Goal: Transaction & Acquisition: Obtain resource

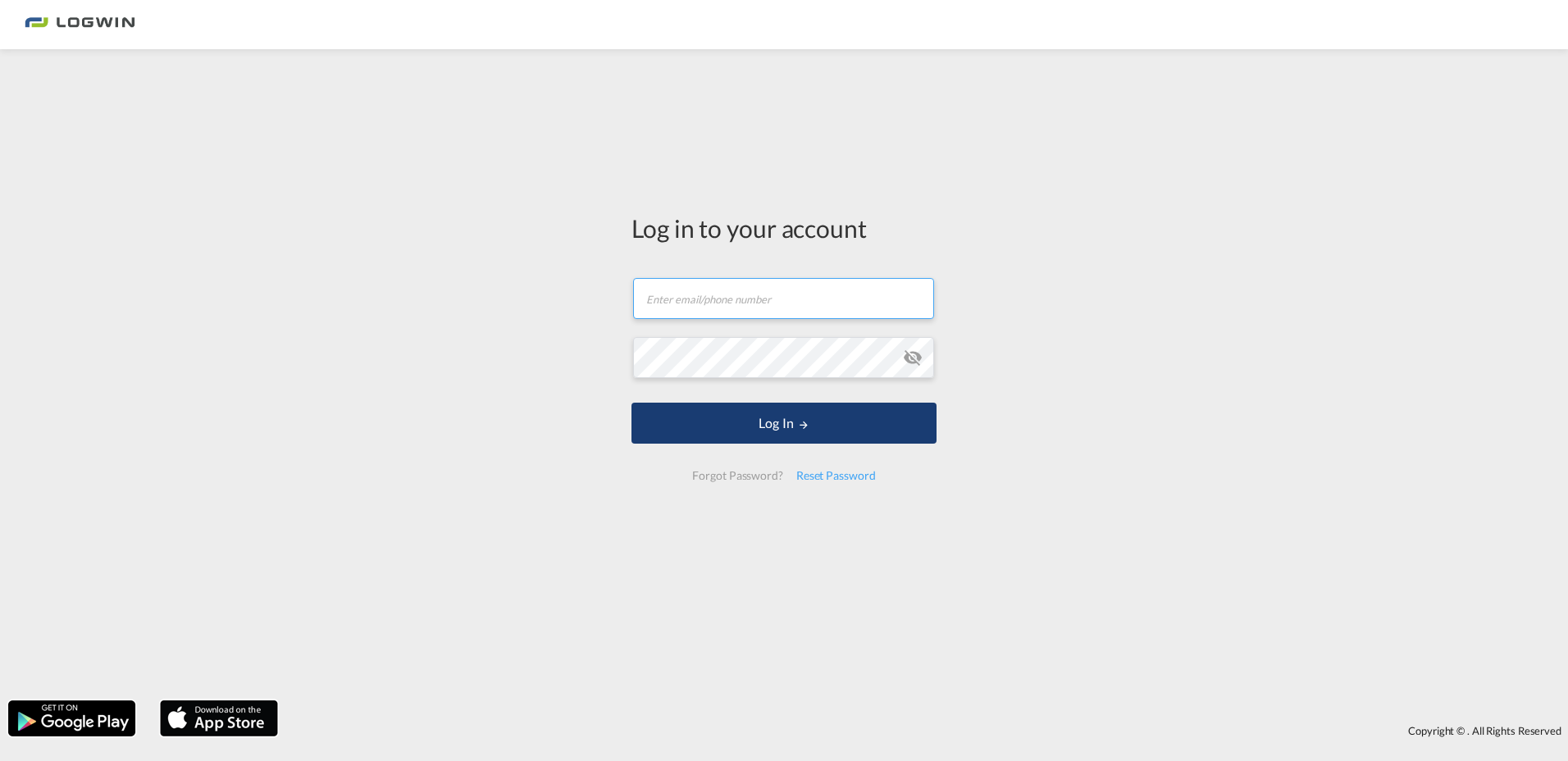
type input "[PERSON_NAME][EMAIL_ADDRESS][PERSON_NAME][DOMAIN_NAME]"
click at [798, 419] on md-icon "LOGIN" at bounding box center [804, 425] width 12 height 12
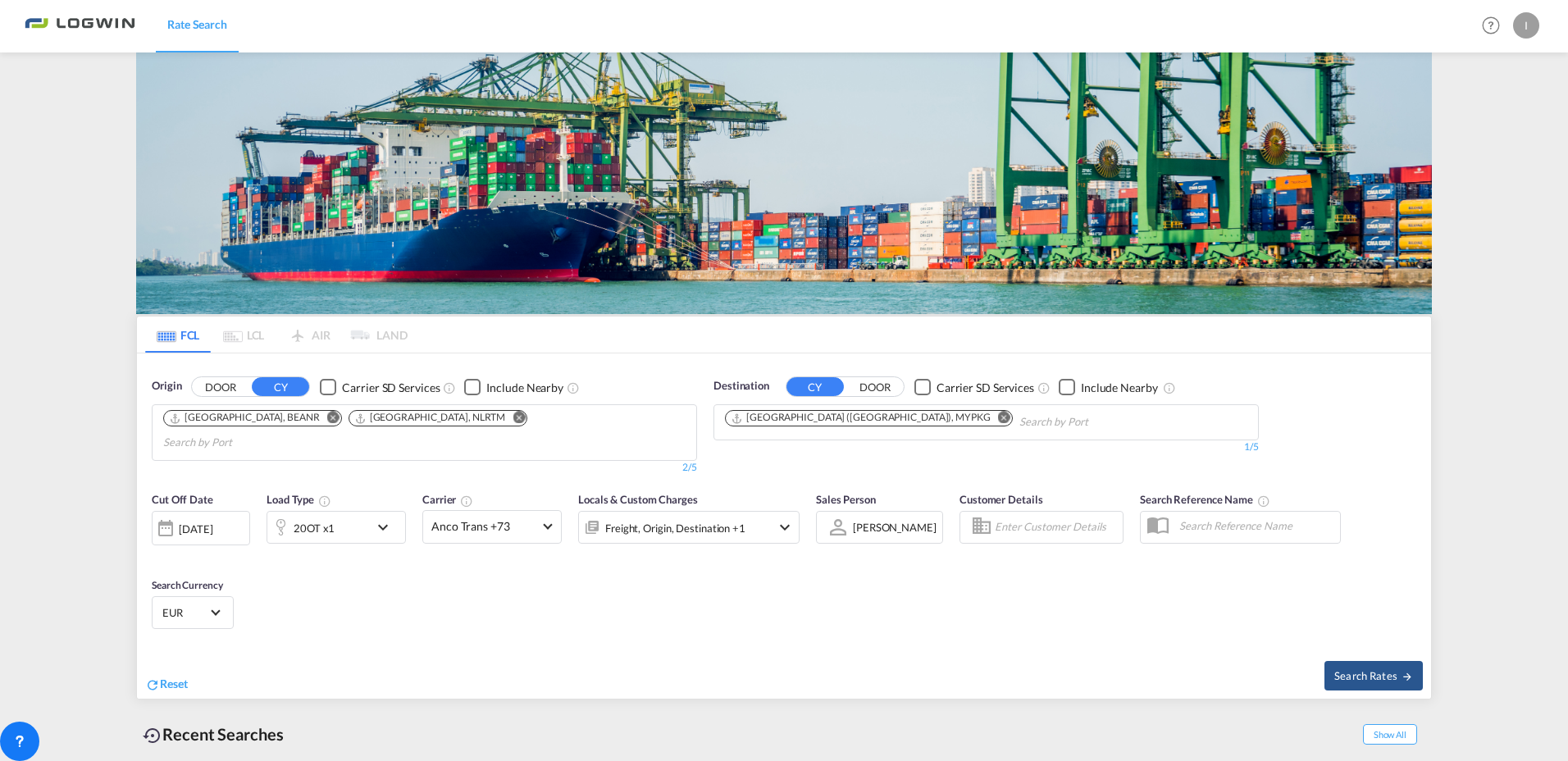
click at [512, 412] on md-icon "Remove" at bounding box center [518, 417] width 13 height 13
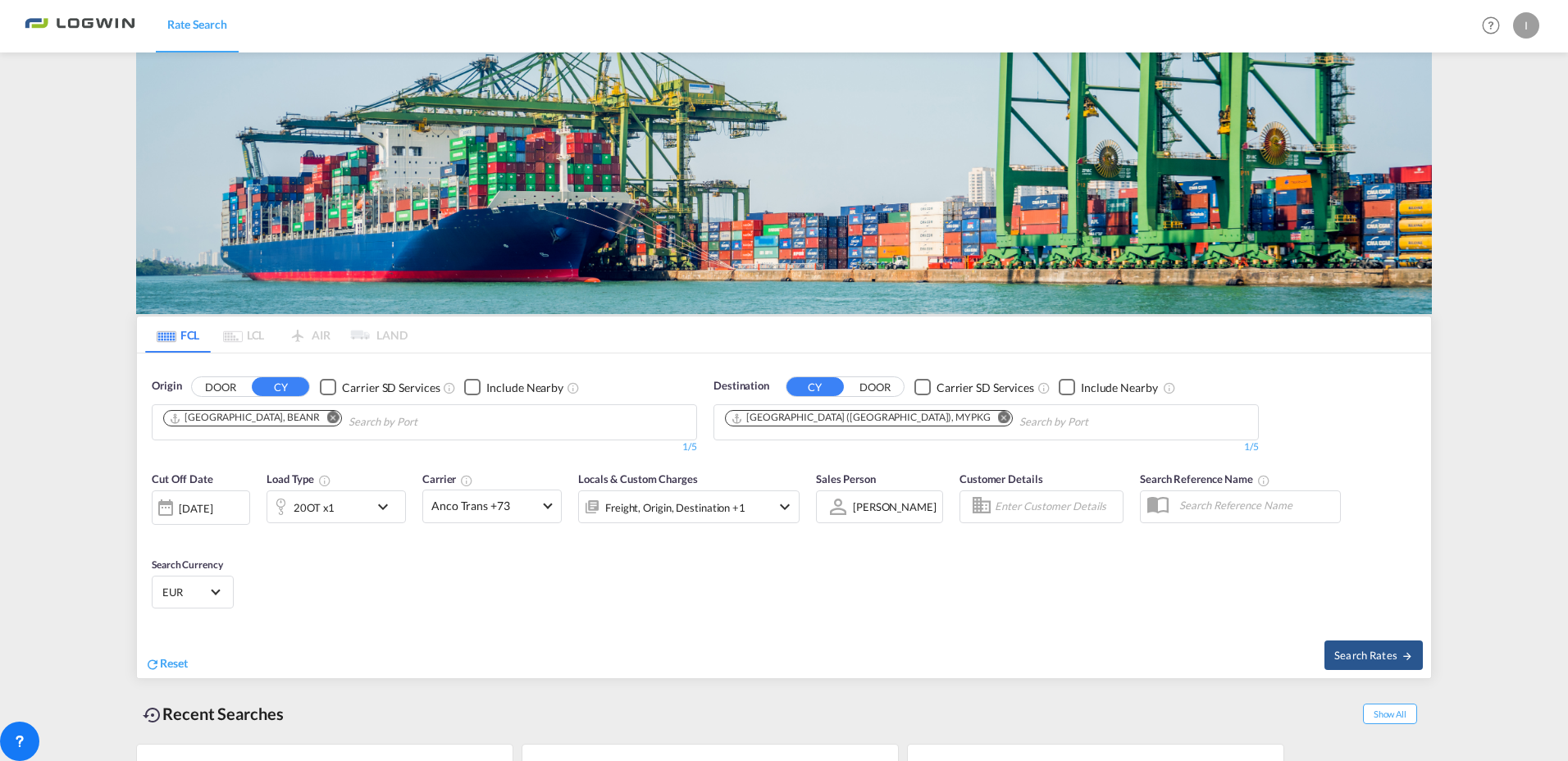
click at [300, 171] on img at bounding box center [784, 182] width 1296 height 261
click at [328, 418] on md-icon "Remove" at bounding box center [333, 417] width 13 height 13
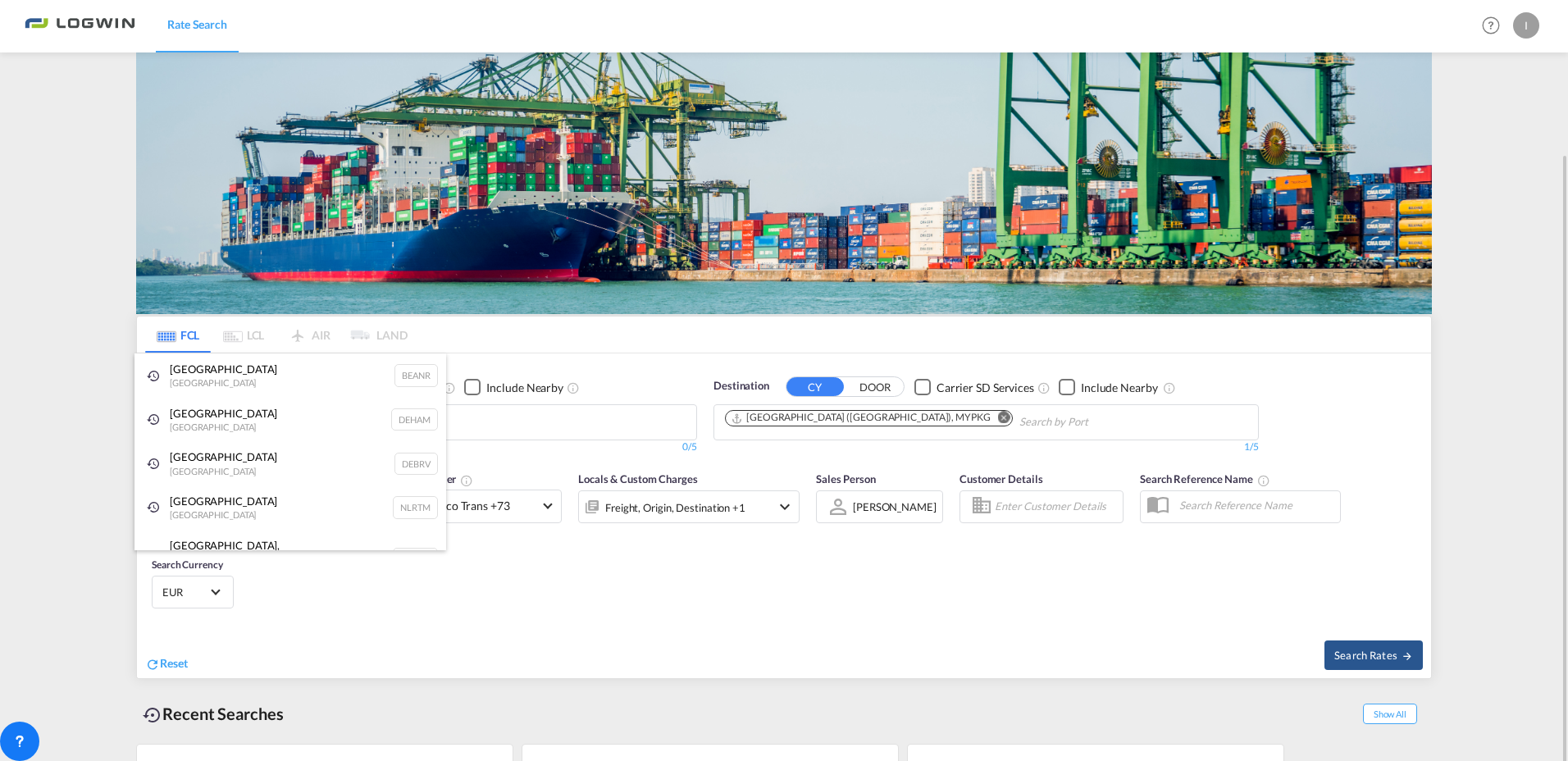
scroll to position [82, 0]
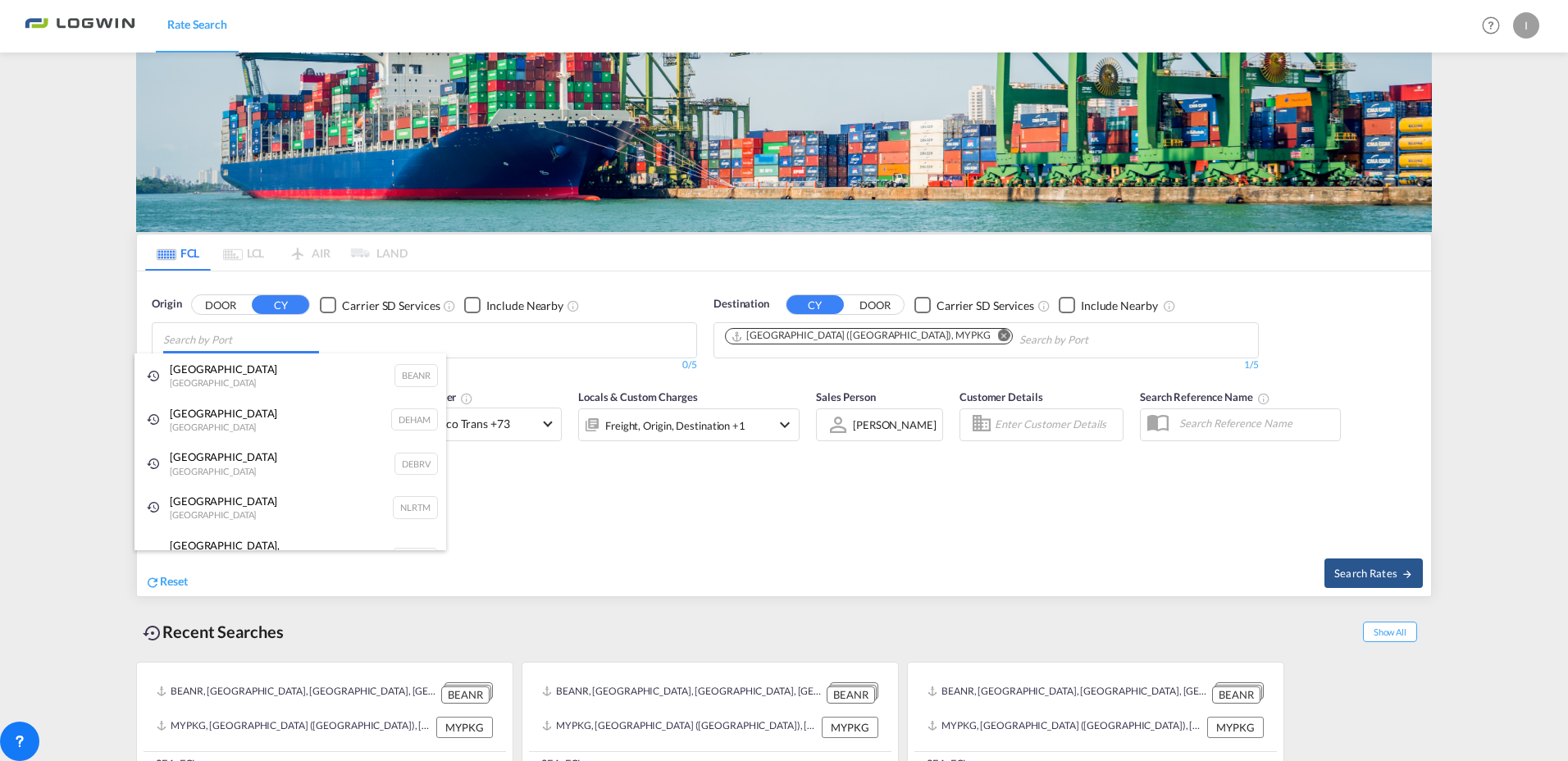
click at [251, 335] on body "Rate Search Rate Search Help Resources Product Release I My Profile Logout FCL …" at bounding box center [784, 380] width 1568 height 761
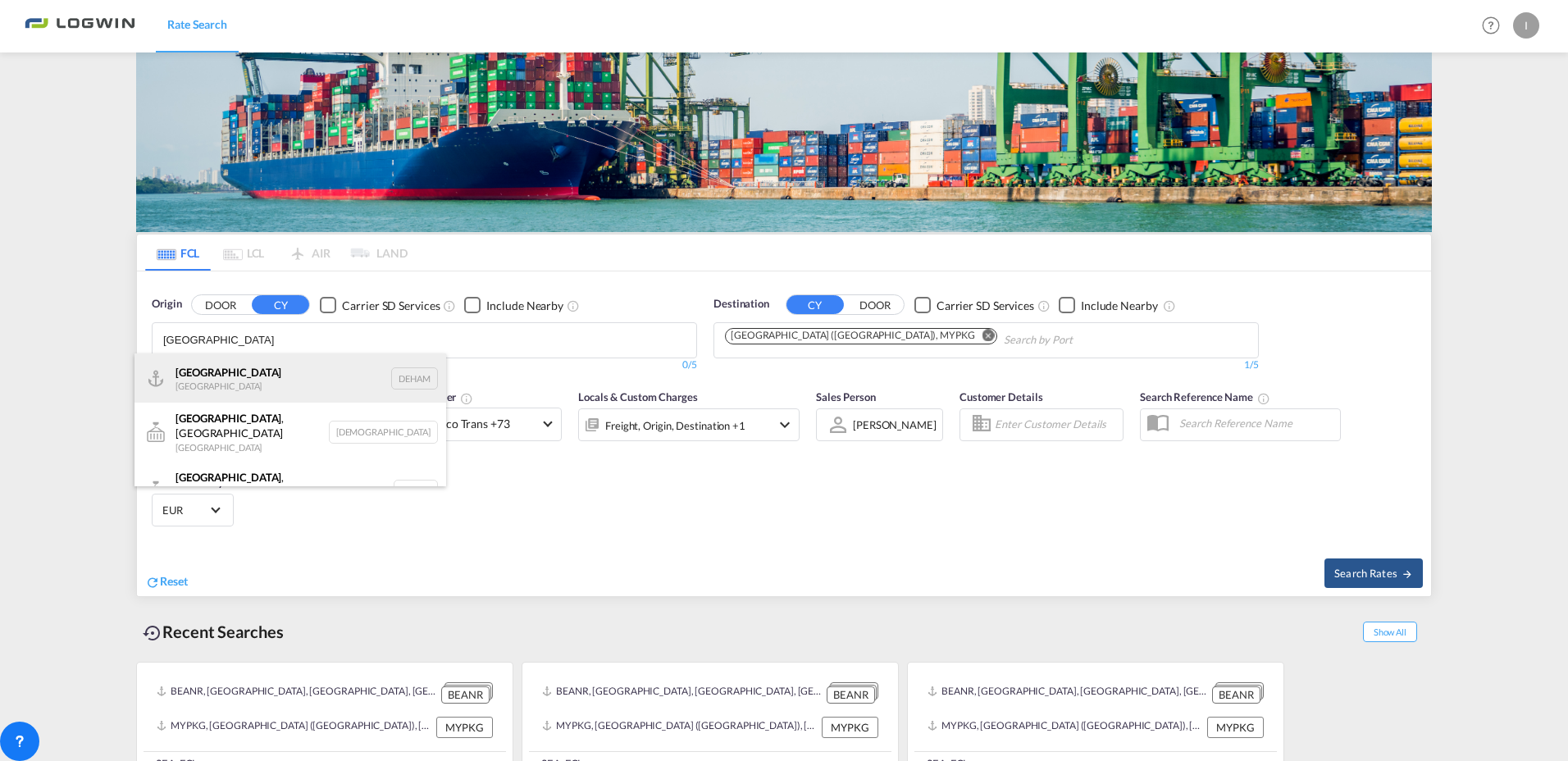
type input "[GEOGRAPHIC_DATA]"
click at [207, 380] on div "[GEOGRAPHIC_DATA] [GEOGRAPHIC_DATA] DEHAM" at bounding box center [290, 378] width 312 height 50
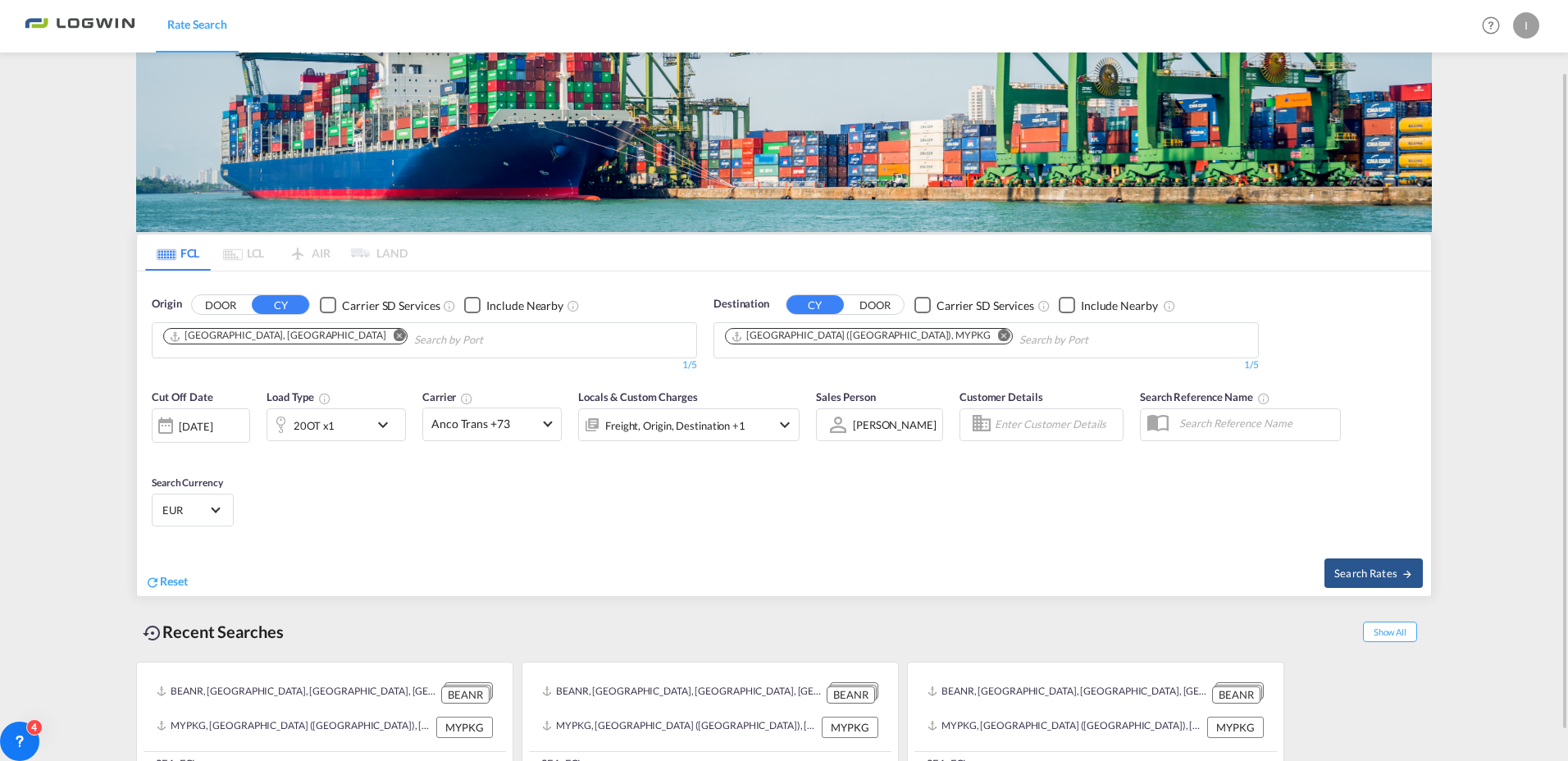
click at [998, 333] on md-icon "Remove" at bounding box center [1004, 336] width 13 height 13
click at [831, 351] on body "Rate Search Rate Search Help Resources Product Release I My Profile Logout FCL …" at bounding box center [784, 380] width 1568 height 761
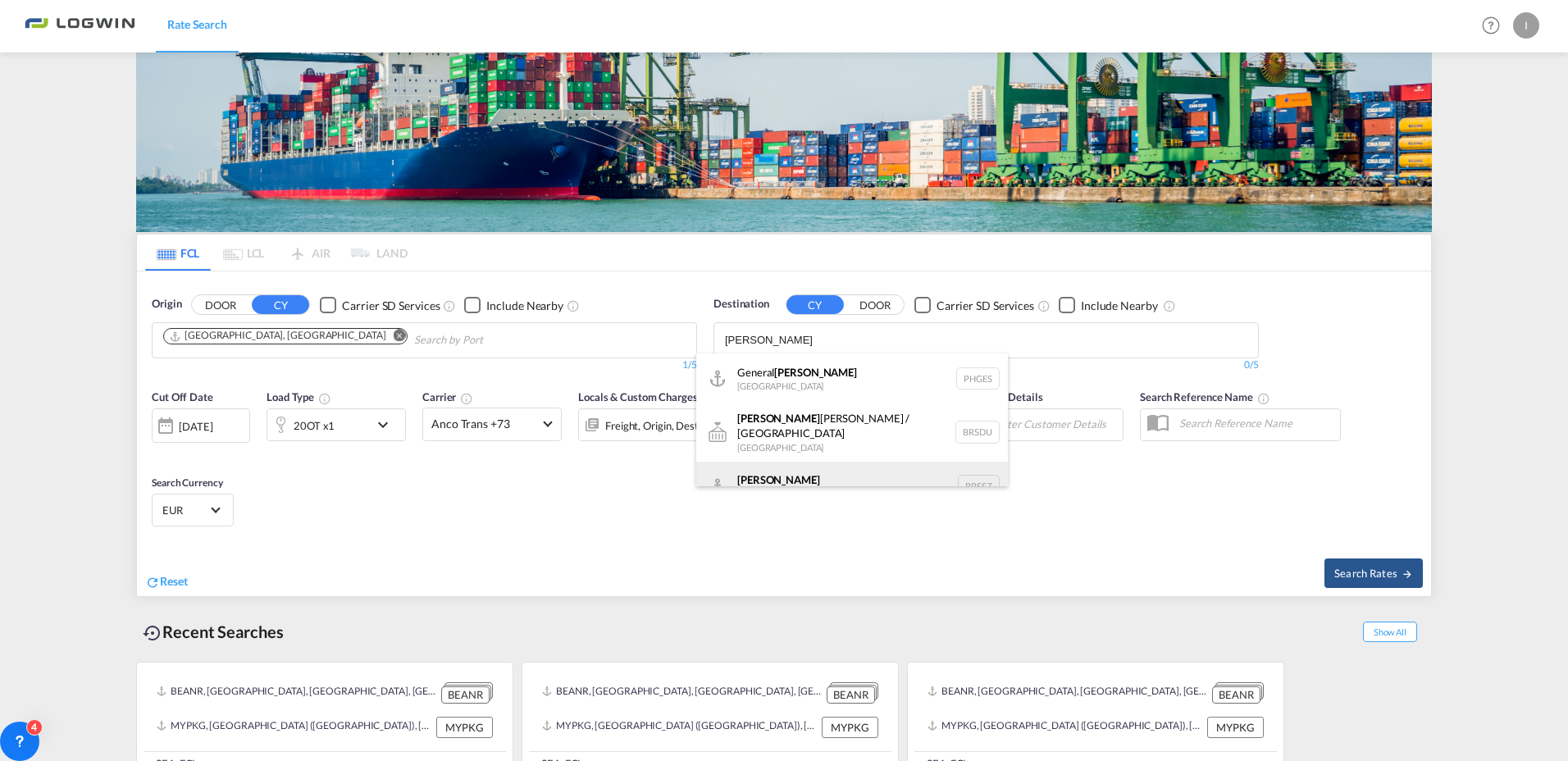
type input "[PERSON_NAME]"
click at [776, 470] on div "[PERSON_NAME] [GEOGRAPHIC_DATA] BRSSZ" at bounding box center [852, 486] width 312 height 50
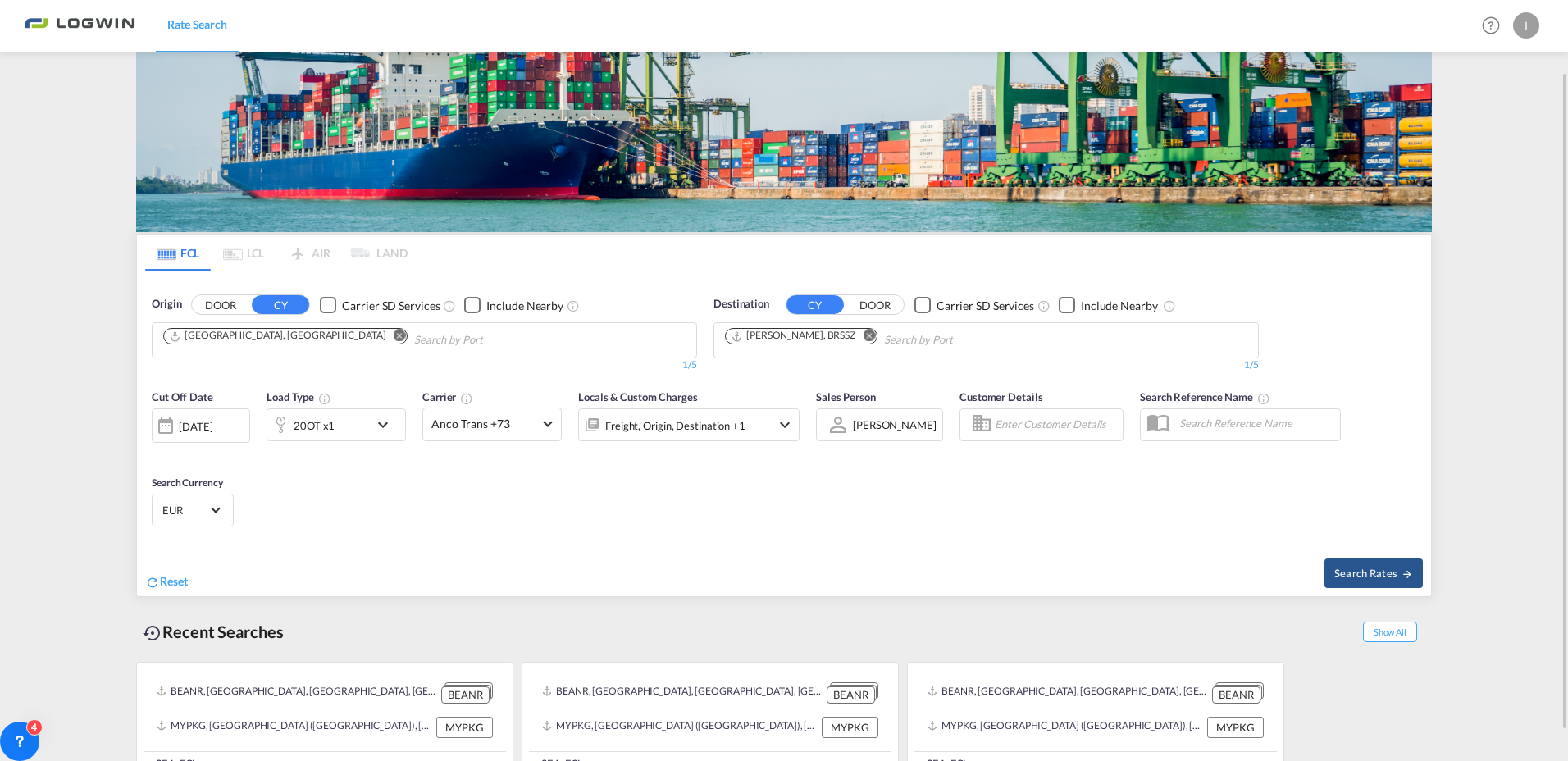
click at [382, 418] on md-icon "icon-chevron-down" at bounding box center [386, 424] width 28 height 19
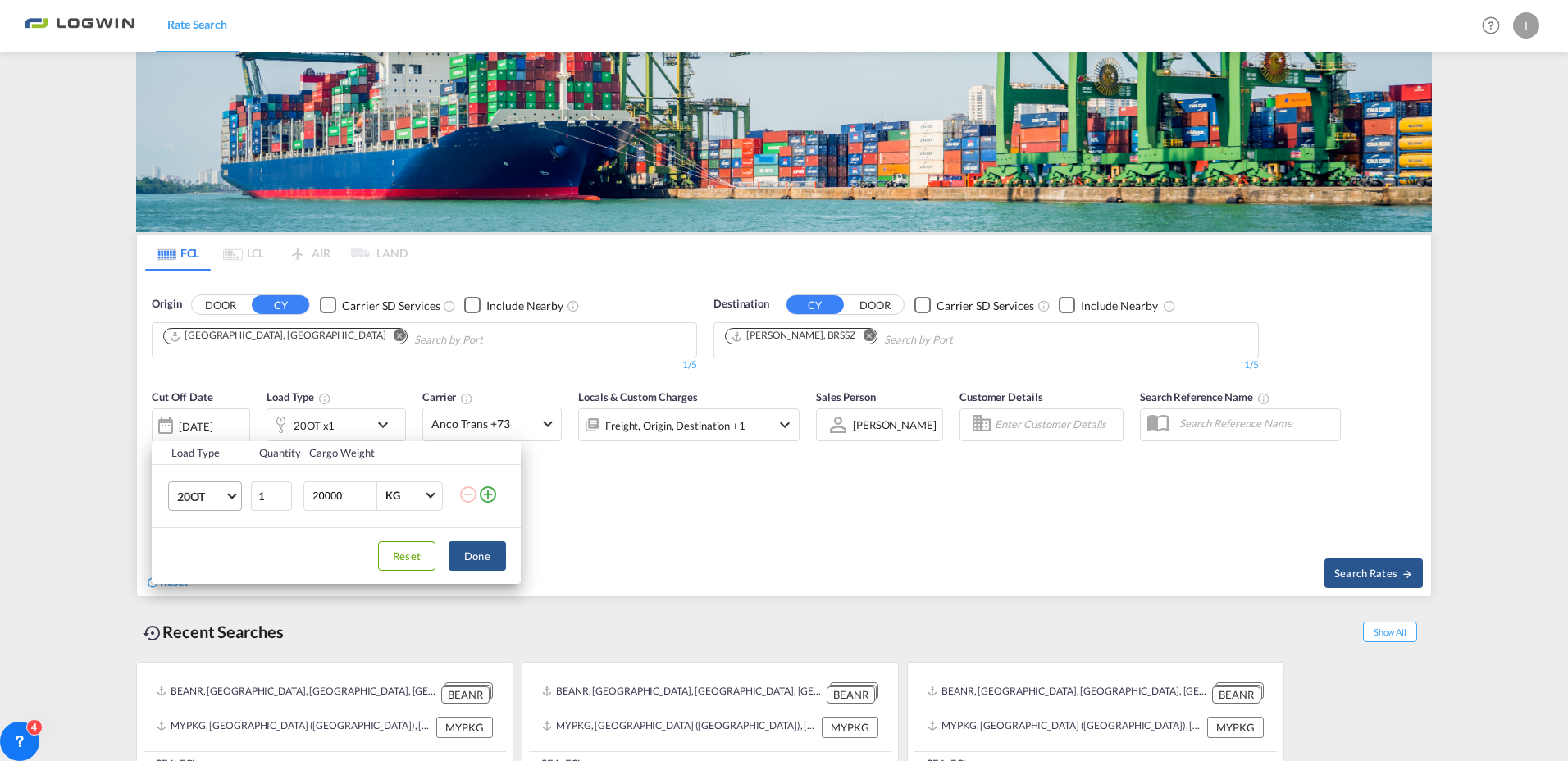
click at [226, 496] on md-select-value "20OT" at bounding box center [208, 496] width 66 height 28
click at [197, 412] on div "20GP" at bounding box center [191, 411] width 29 height 17
click at [469, 550] on button "Done" at bounding box center [477, 555] width 57 height 29
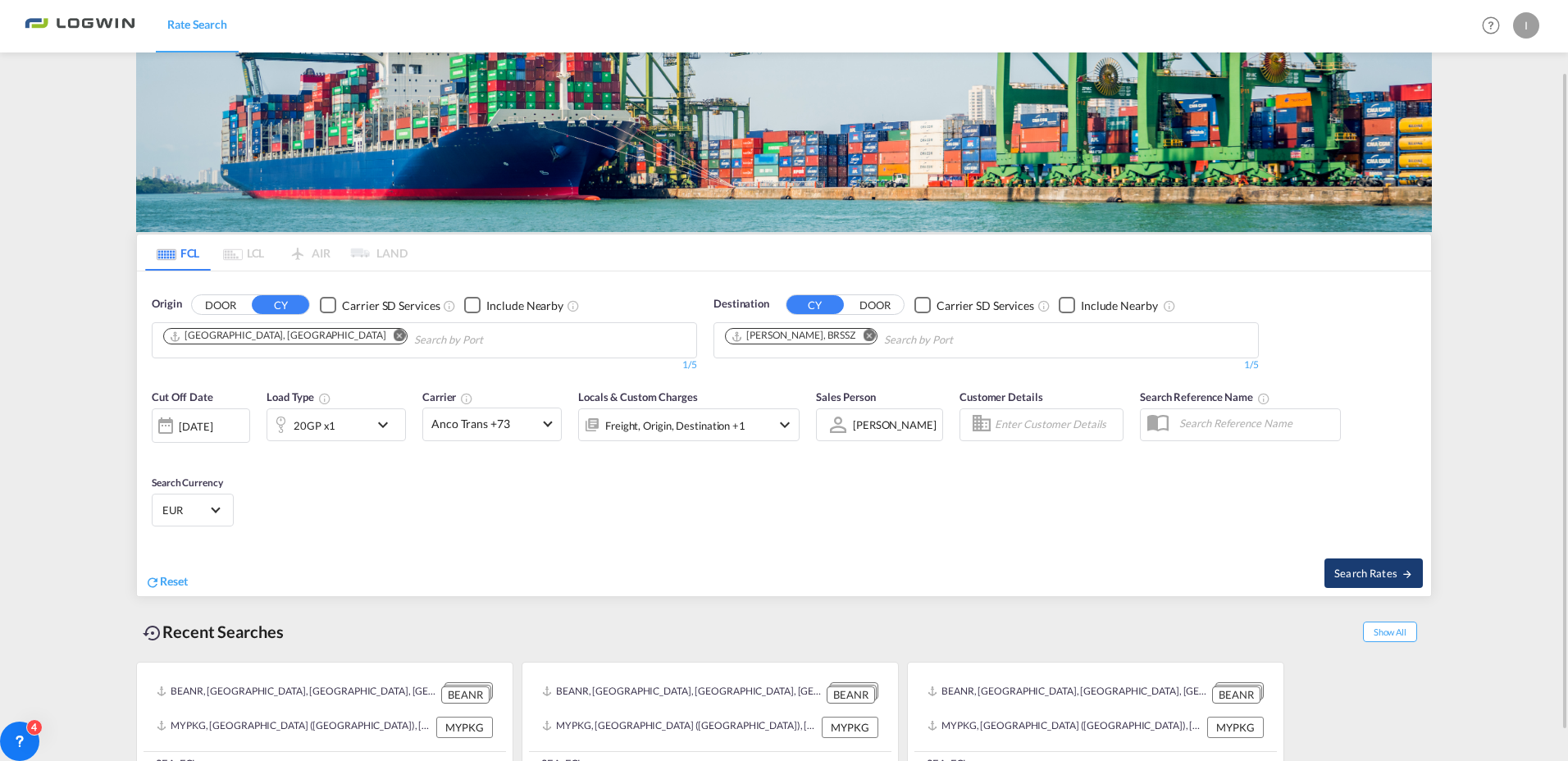
click at [1377, 575] on span "Search Rates" at bounding box center [1374, 574] width 79 height 13
type input "DEHAM to BRSSZ / [DATE]"
